Goal: Task Accomplishment & Management: Use online tool/utility

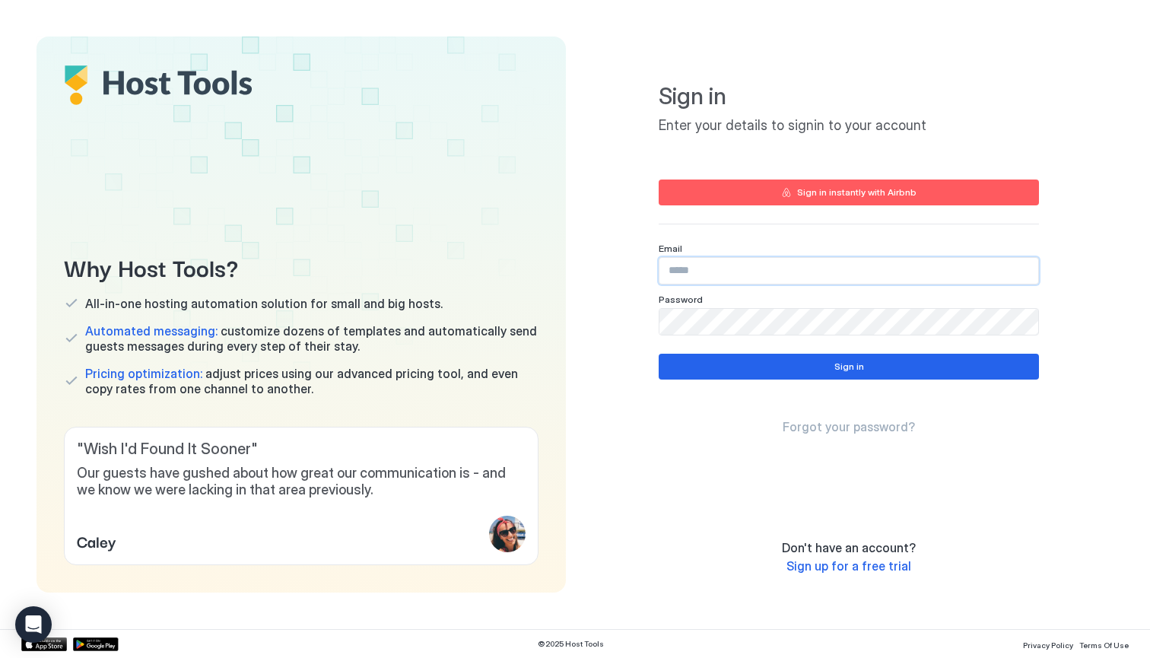
type input "**********"
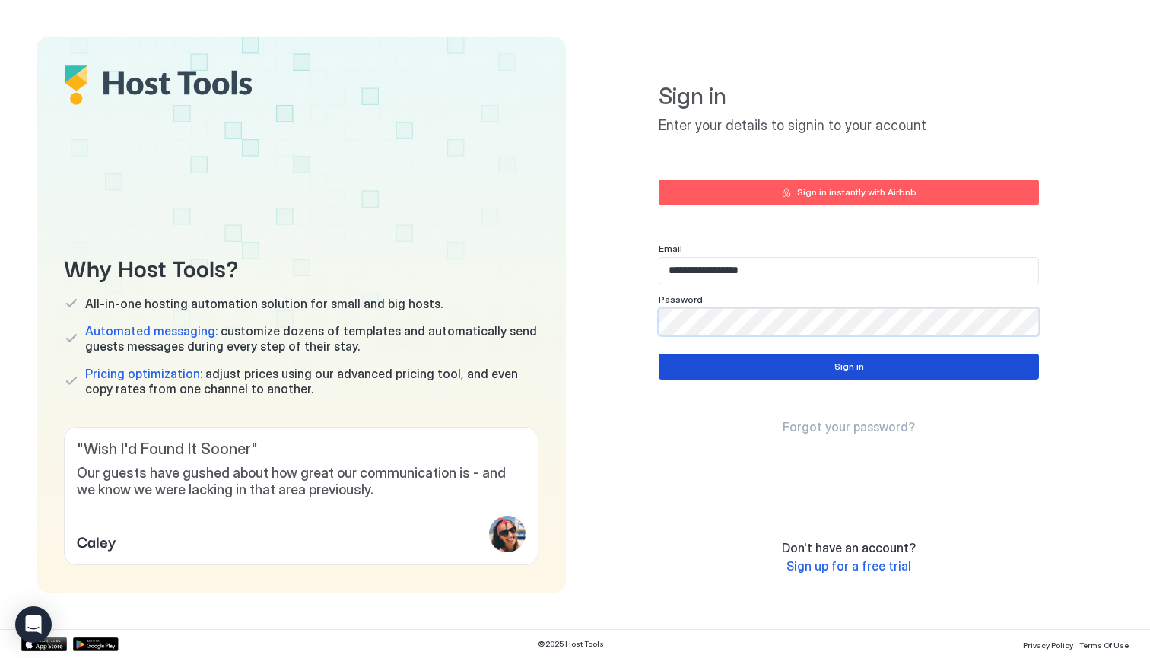
click at [763, 370] on button "Sign in" at bounding box center [849, 367] width 380 height 26
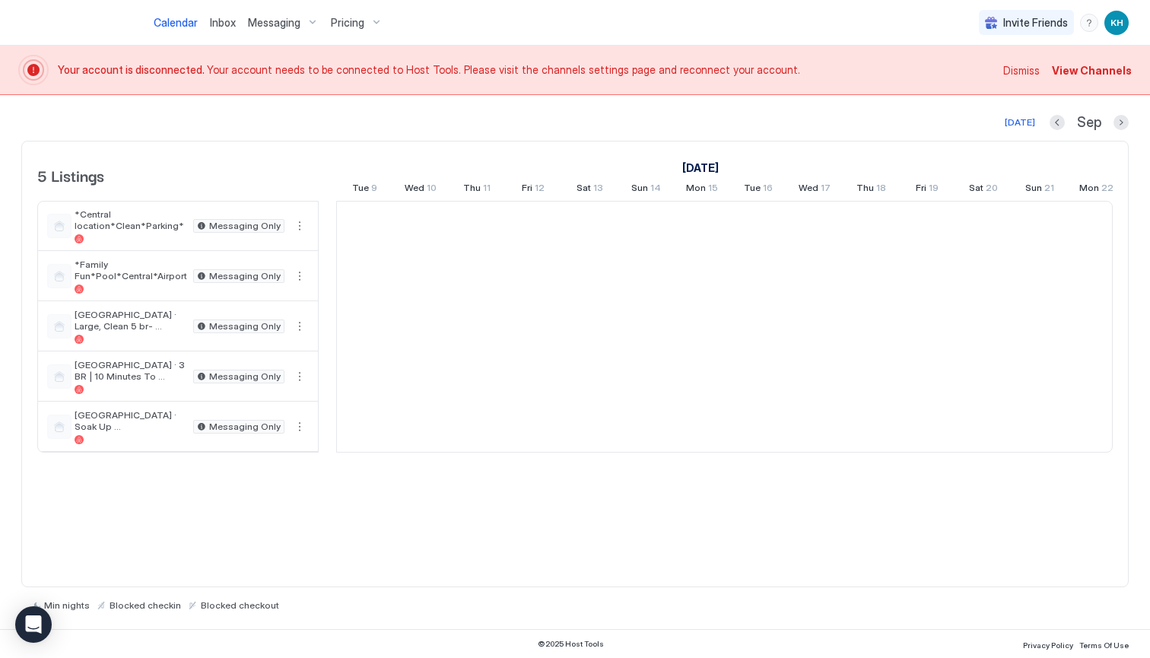
scroll to position [0, 845]
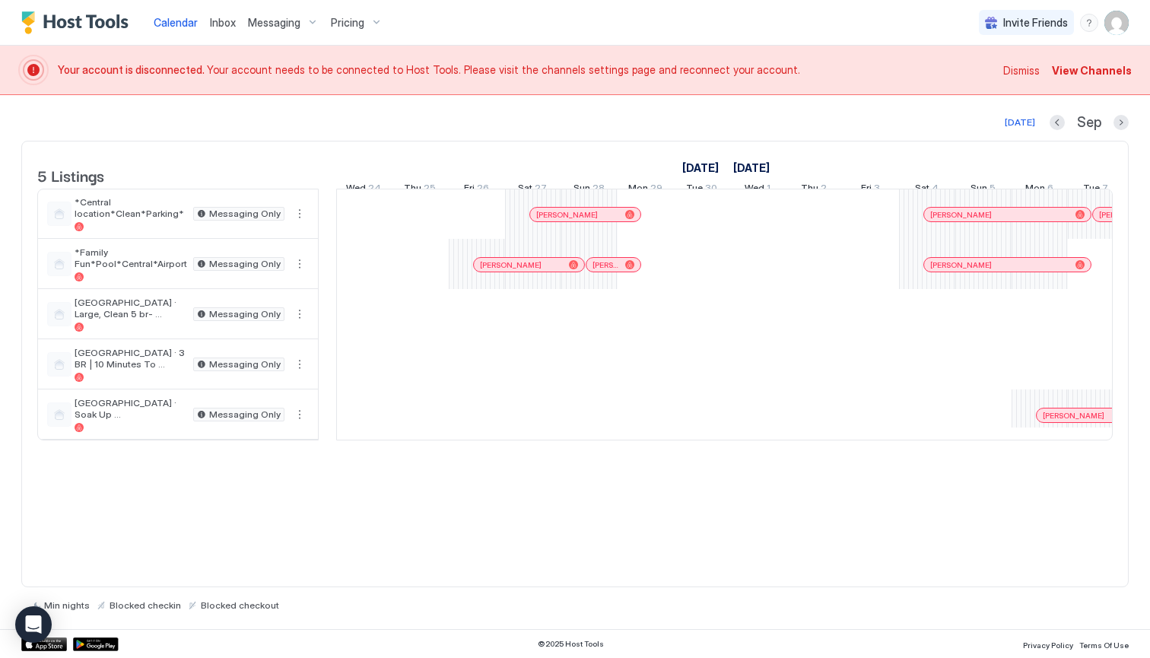
click at [284, 25] on span "Messaging" at bounding box center [274, 23] width 52 height 14
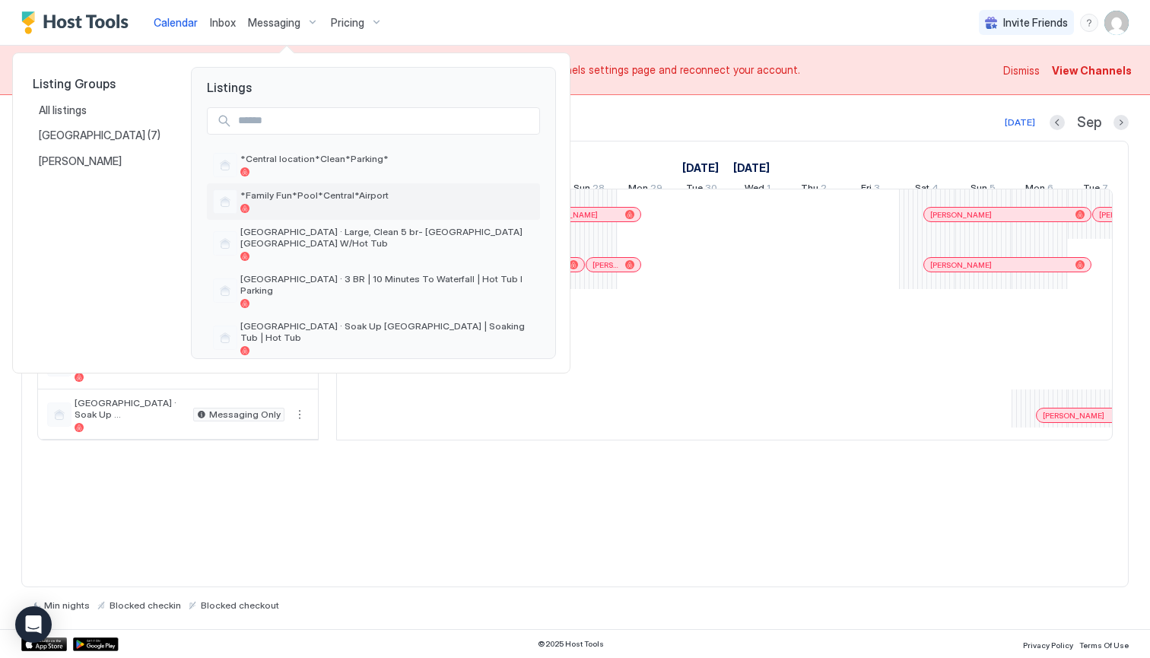
click at [310, 201] on span "*Family Fun*Pool*Central*Airport" at bounding box center [387, 194] width 294 height 11
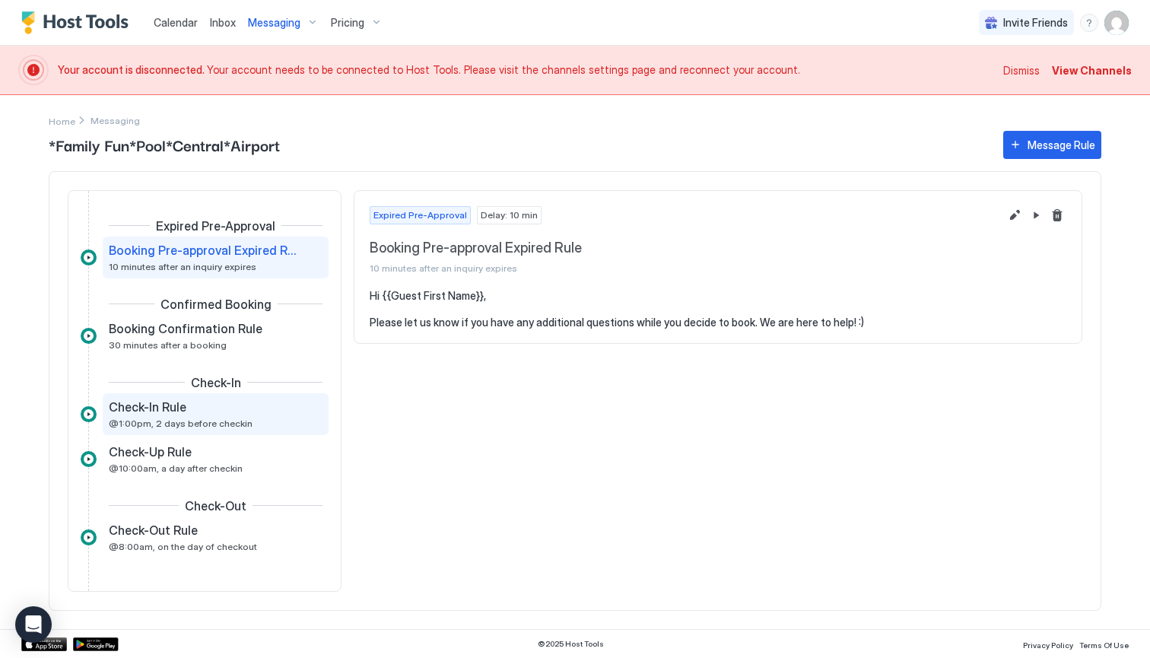
click at [164, 411] on span "Check-In Rule" at bounding box center [148, 406] width 78 height 15
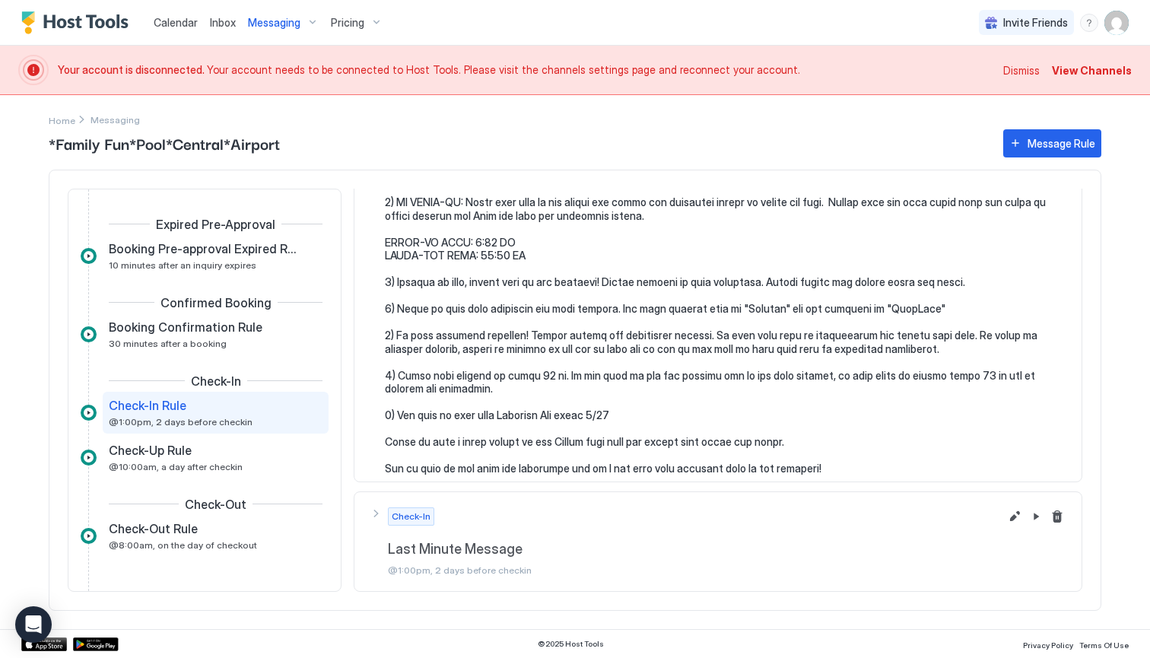
scroll to position [78, 0]
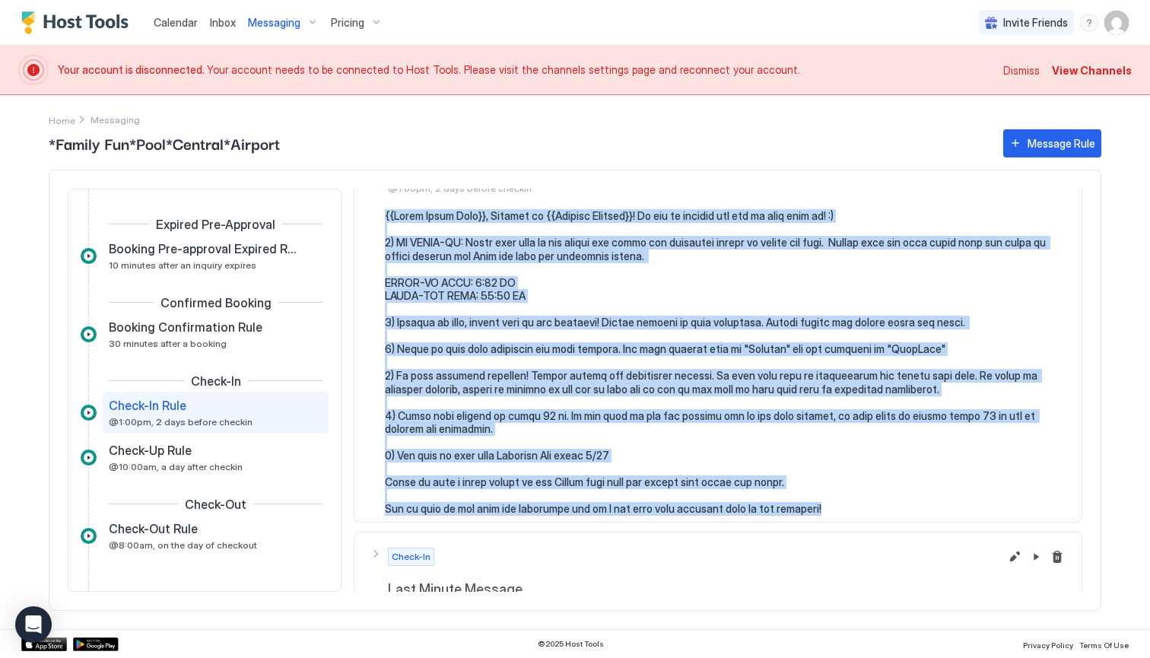
drag, startPoint x: 821, startPoint y: 500, endPoint x: 383, endPoint y: 221, distance: 519.1
click at [383, 221] on div at bounding box center [718, 362] width 697 height 307
copy pre "{{Guest First Name}}, Welcome to {{Listing Address}}! We are so excited for you…"
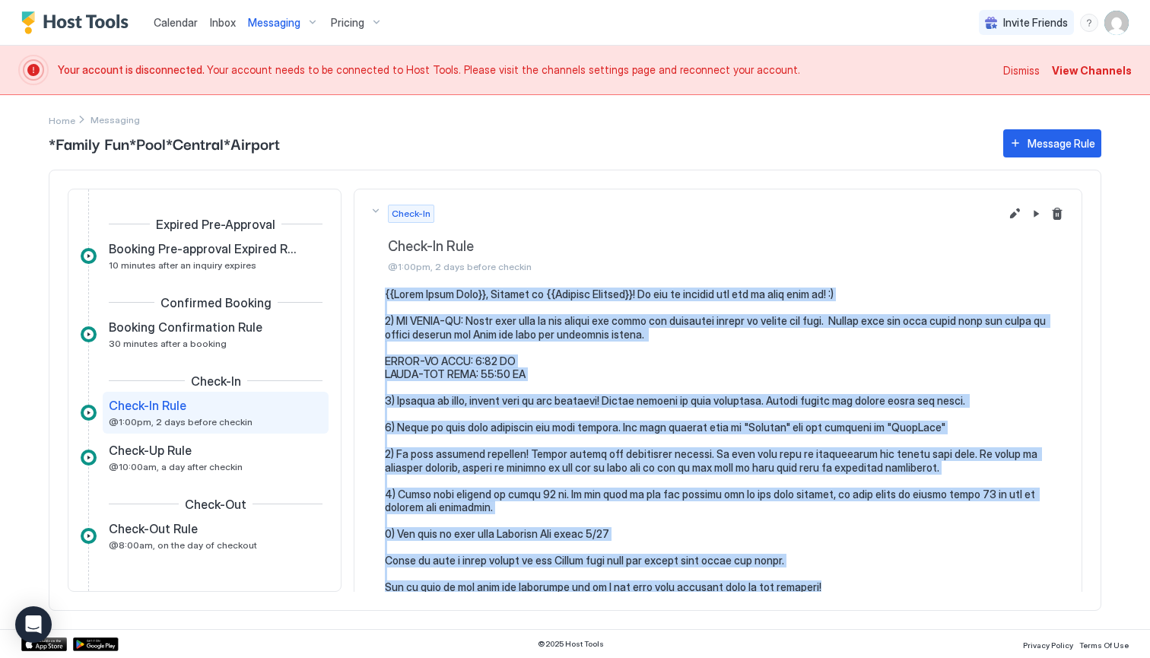
scroll to position [0, 0]
